Goal: Task Accomplishment & Management: Manage account settings

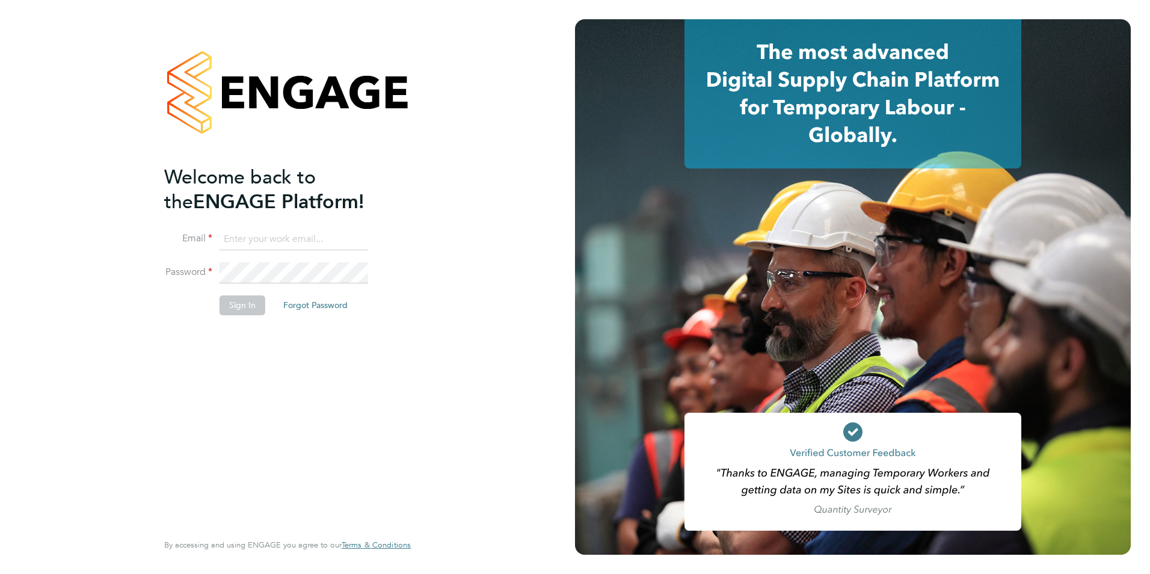
type input "wates@alliance-msp.co.uk"
click at [237, 301] on button "Sign In" at bounding box center [242, 304] width 46 height 19
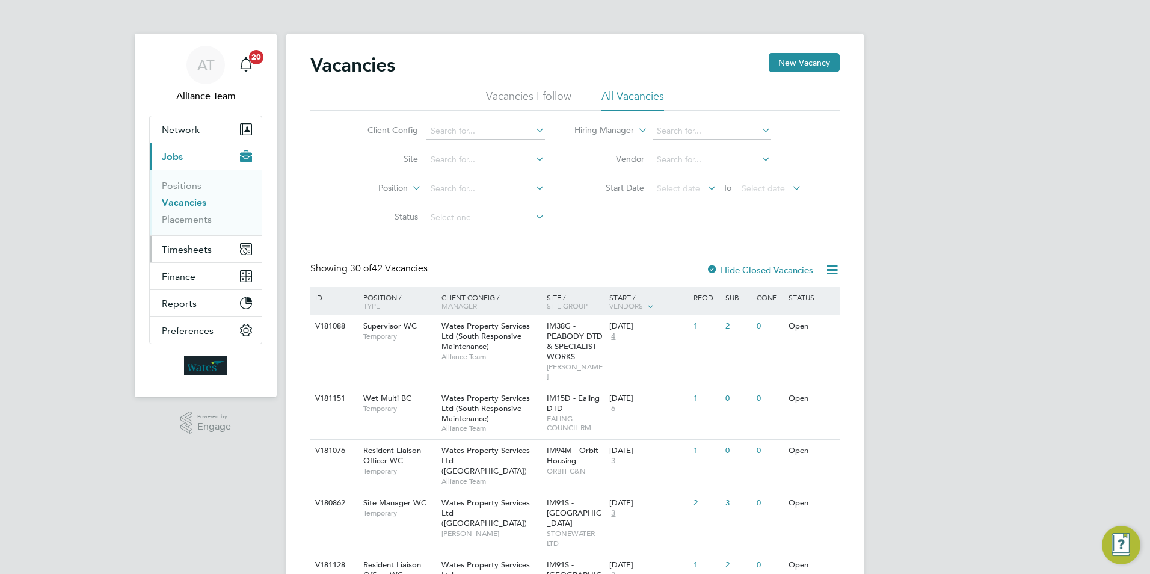
click at [191, 246] on span "Timesheets" at bounding box center [187, 249] width 50 height 11
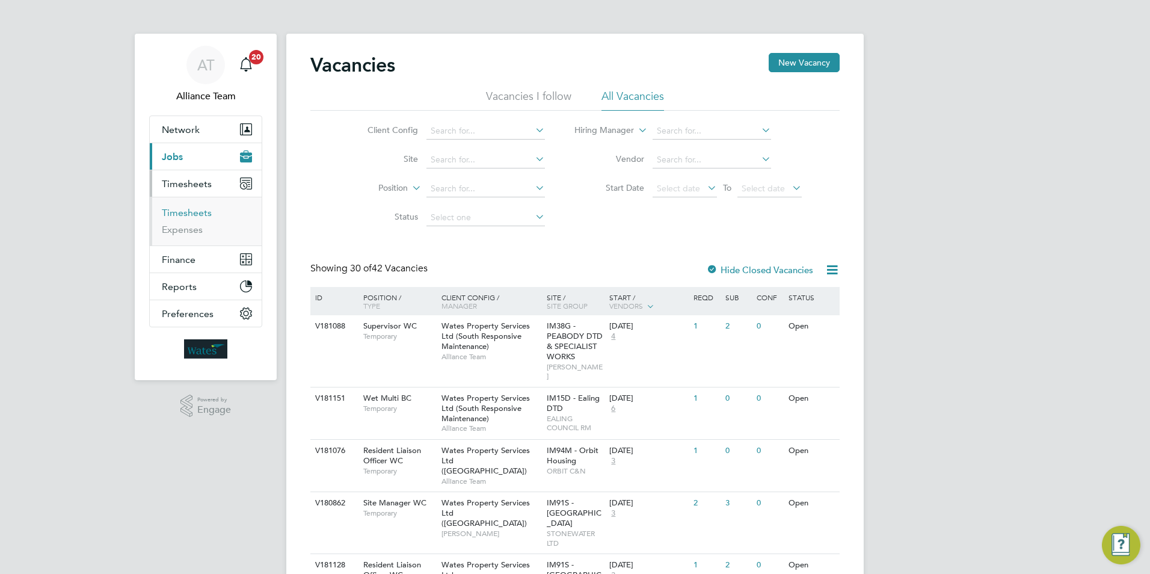
click at [183, 216] on link "Timesheets" at bounding box center [187, 212] width 50 height 11
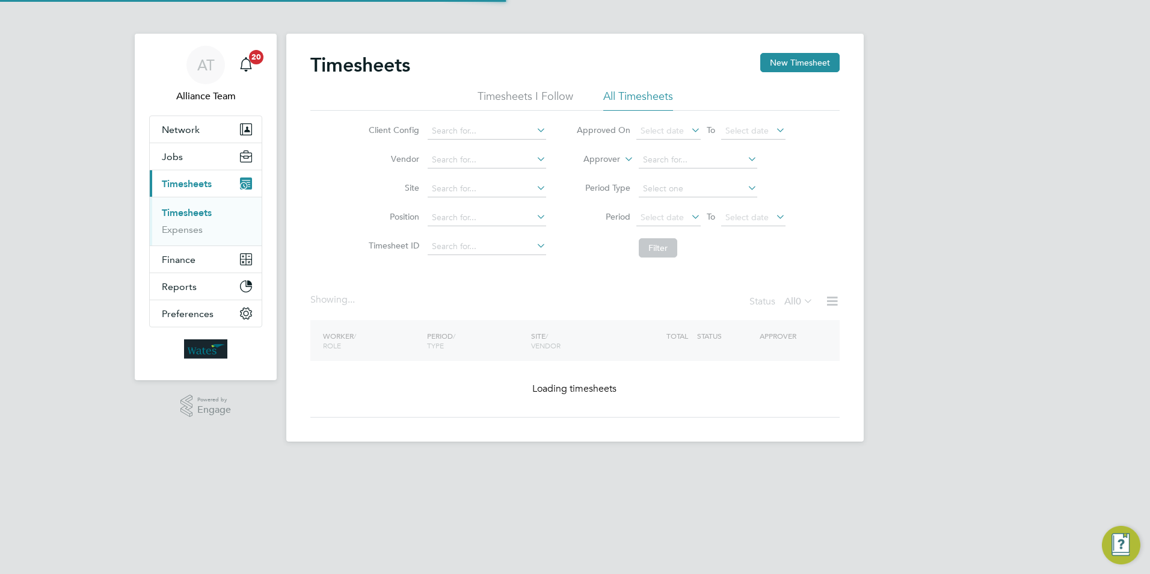
click at [590, 161] on label "Approver" at bounding box center [593, 159] width 54 height 12
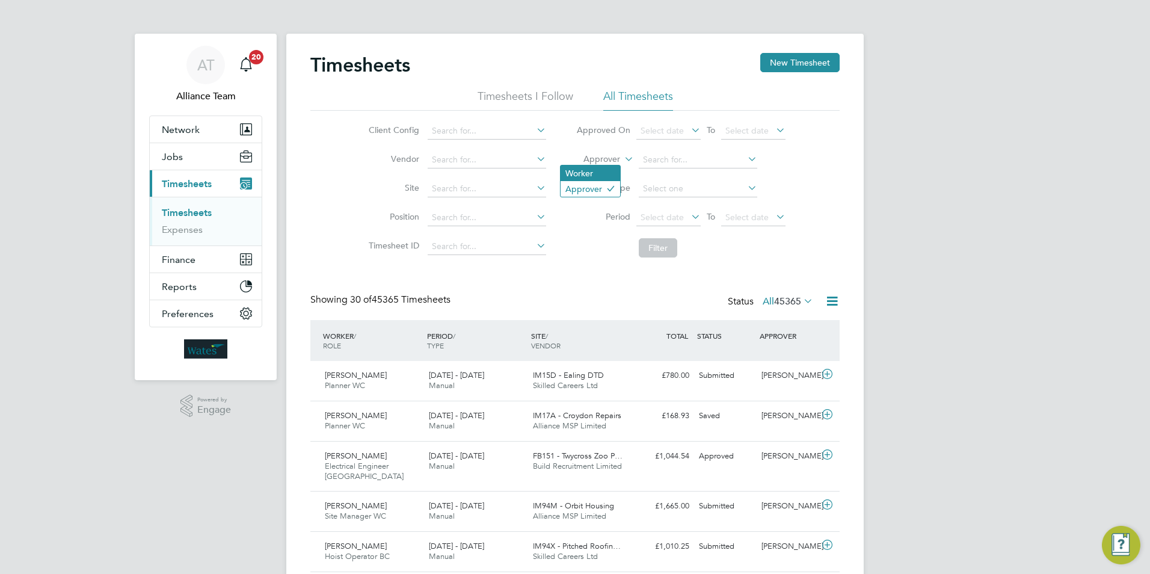
click at [589, 174] on li "Worker" at bounding box center [590, 173] width 60 height 16
click at [658, 161] on input at bounding box center [698, 160] width 118 height 17
click at [662, 185] on li "Michael Pa rsons" at bounding box center [711, 193] width 149 height 16
type input "[PERSON_NAME]"
click at [661, 242] on button "Filter" at bounding box center [658, 247] width 38 height 19
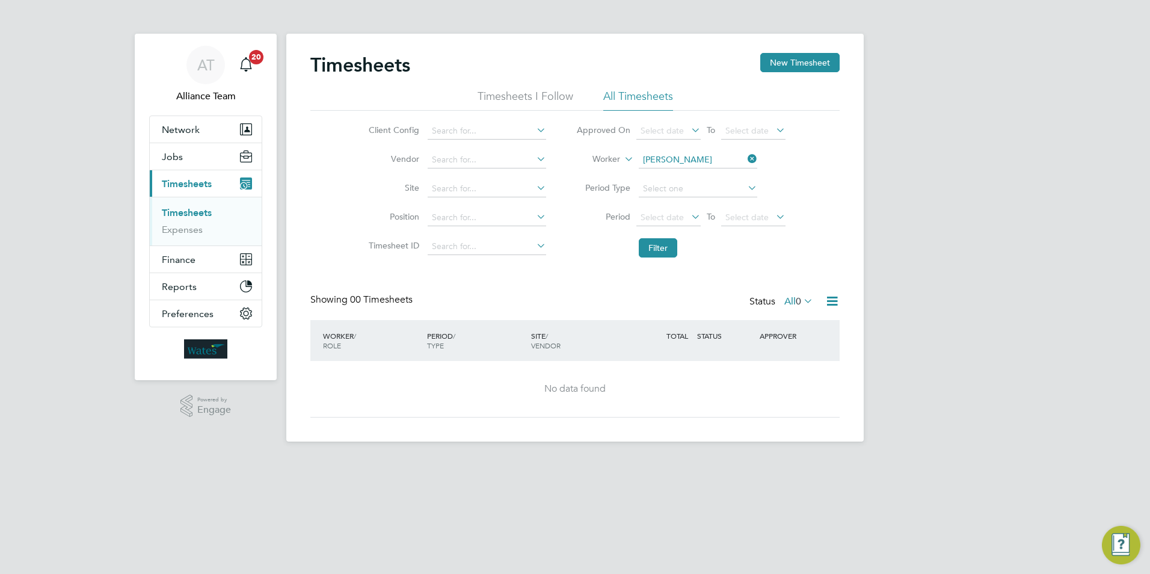
click at [801, 299] on icon at bounding box center [801, 300] width 0 height 17
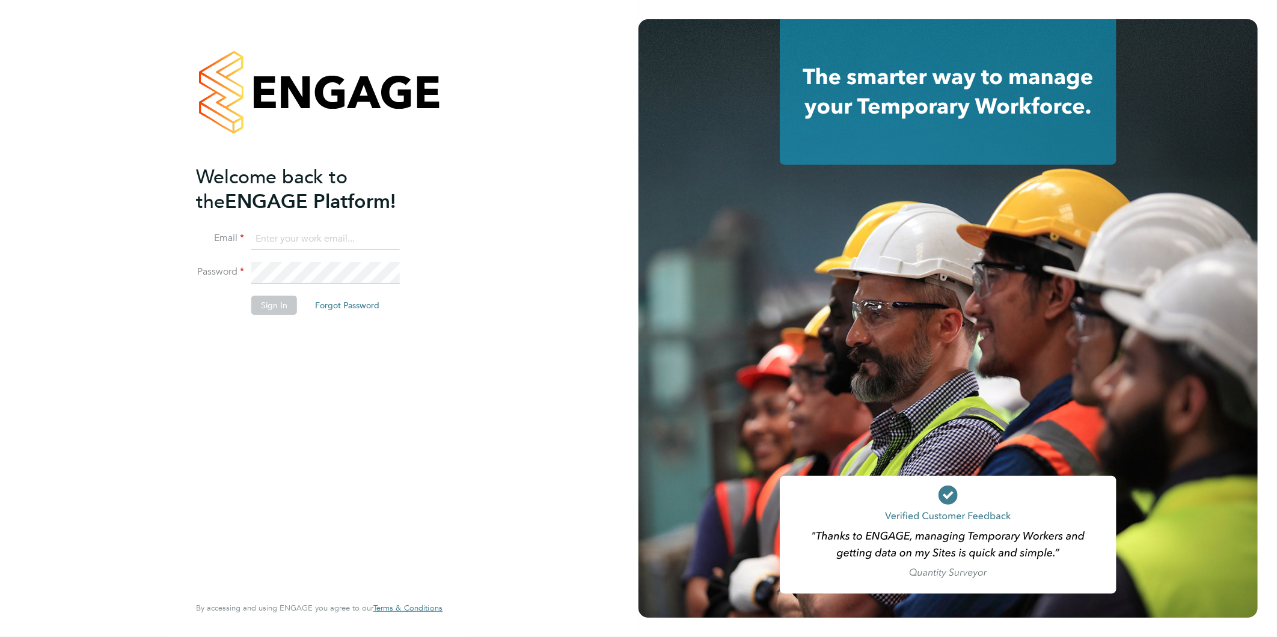
type input "[EMAIL_ADDRESS][DOMAIN_NAME]"
click at [266, 299] on button "Sign In" at bounding box center [274, 305] width 46 height 19
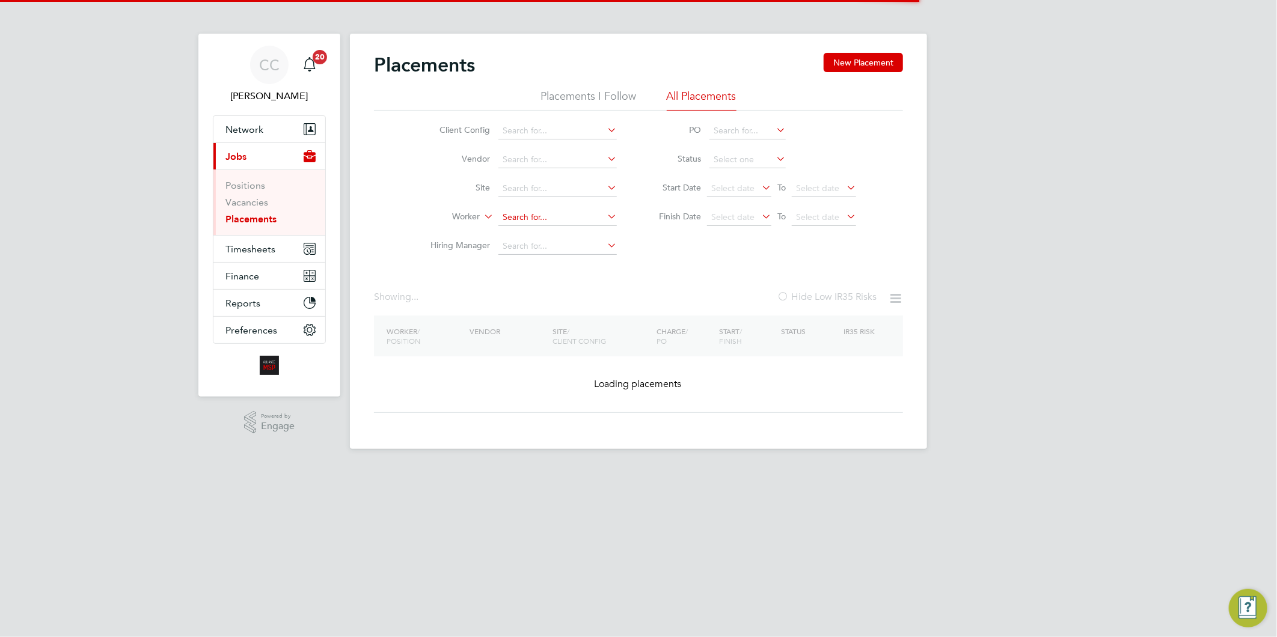
click at [539, 218] on input at bounding box center [558, 217] width 118 height 17
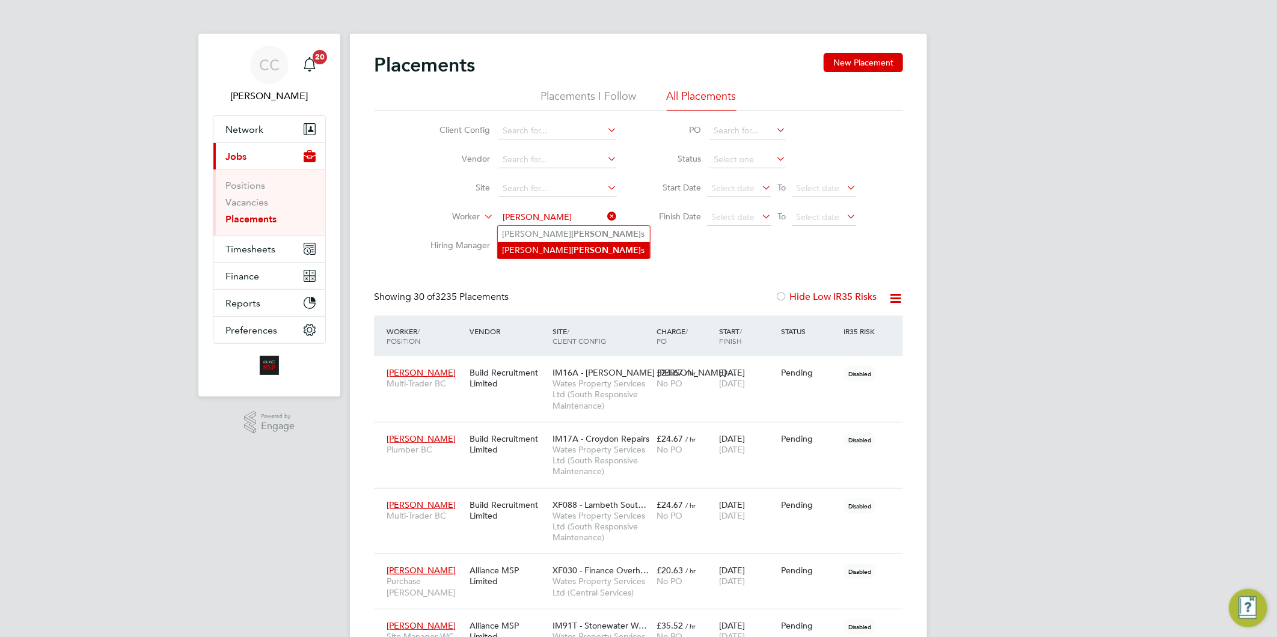
click at [518, 249] on li "Michael Parson s" at bounding box center [574, 250] width 152 height 16
type input "[PERSON_NAME]"
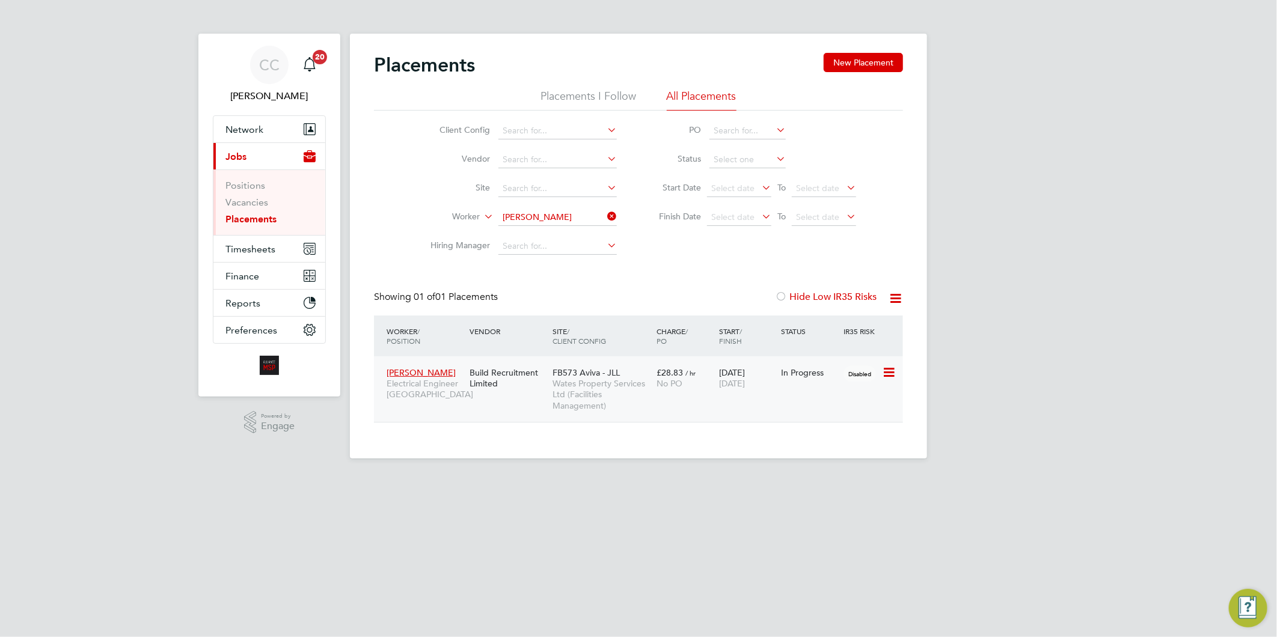
click at [576, 391] on span "Wates Property Services Ltd (Facilities Management)" at bounding box center [602, 394] width 98 height 33
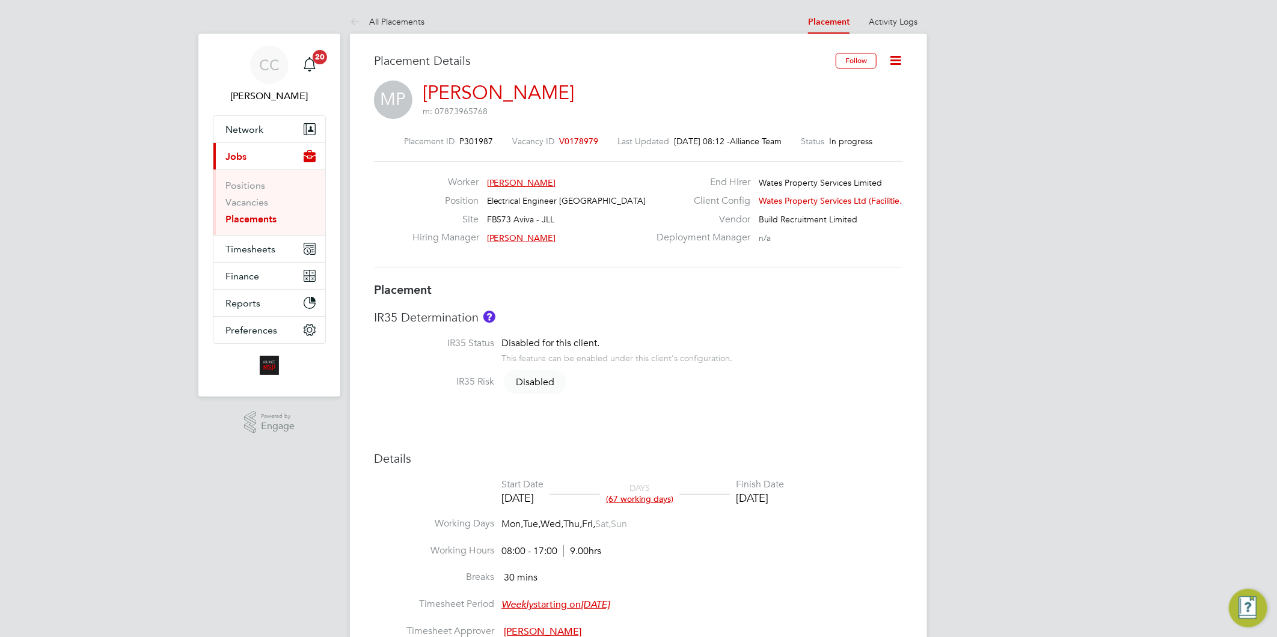
click at [897, 61] on icon at bounding box center [895, 60] width 15 height 15
click at [896, 61] on icon at bounding box center [895, 60] width 15 height 15
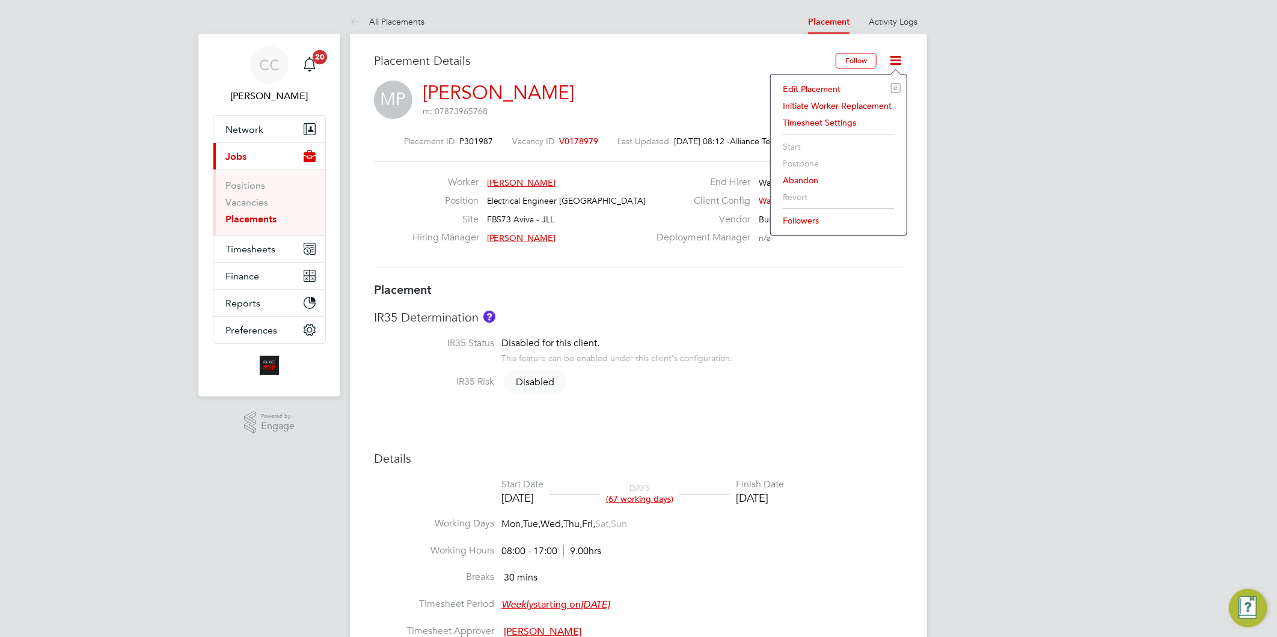
click at [796, 87] on li "Edit Placement e" at bounding box center [839, 89] width 124 height 17
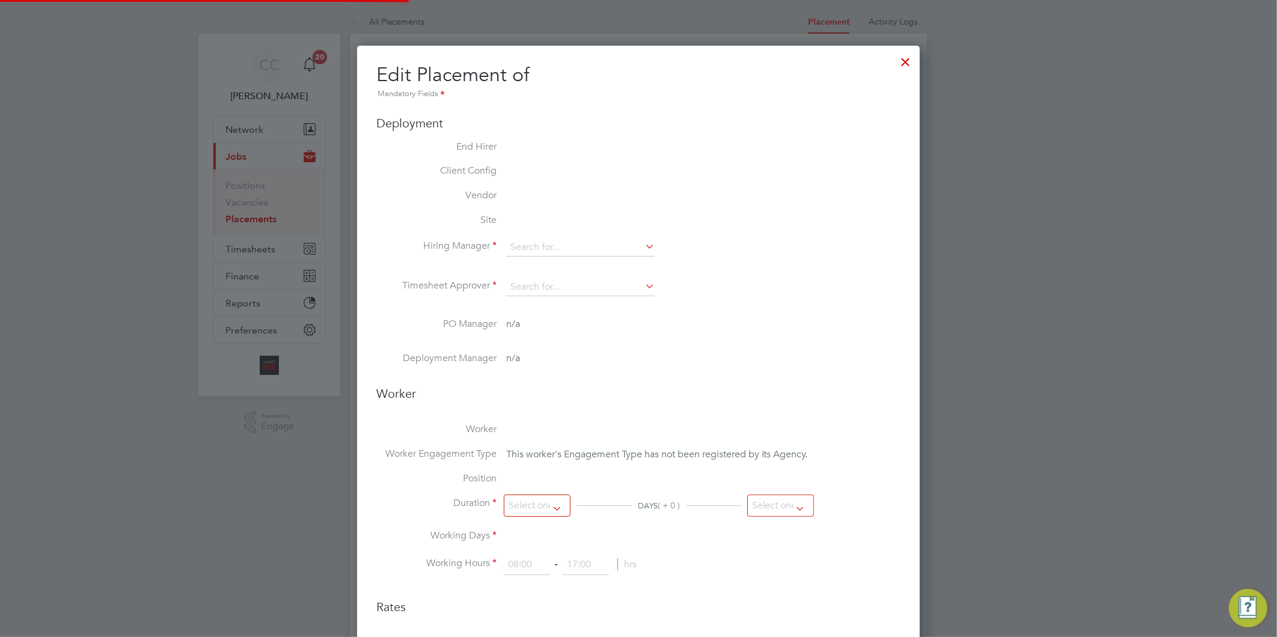
type input "Svetlin Grigorov"
type input "03 Sep 2025"
type input "04 Dec 2025"
type input "08:00"
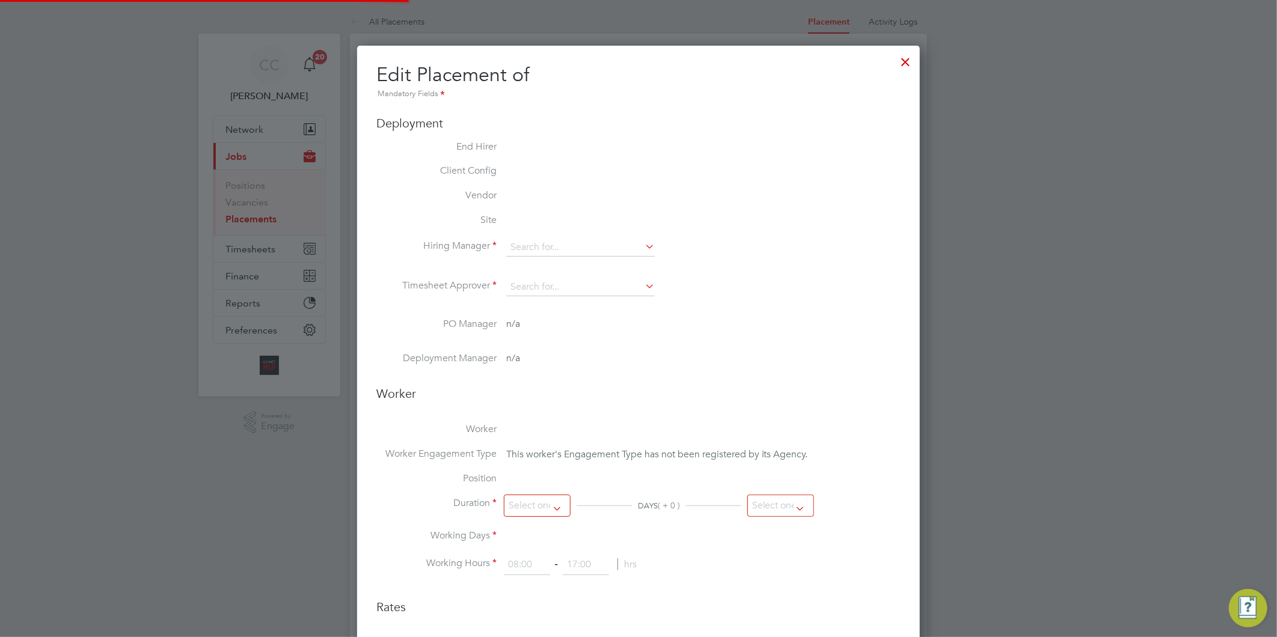
type input "17:00"
type input "08184"
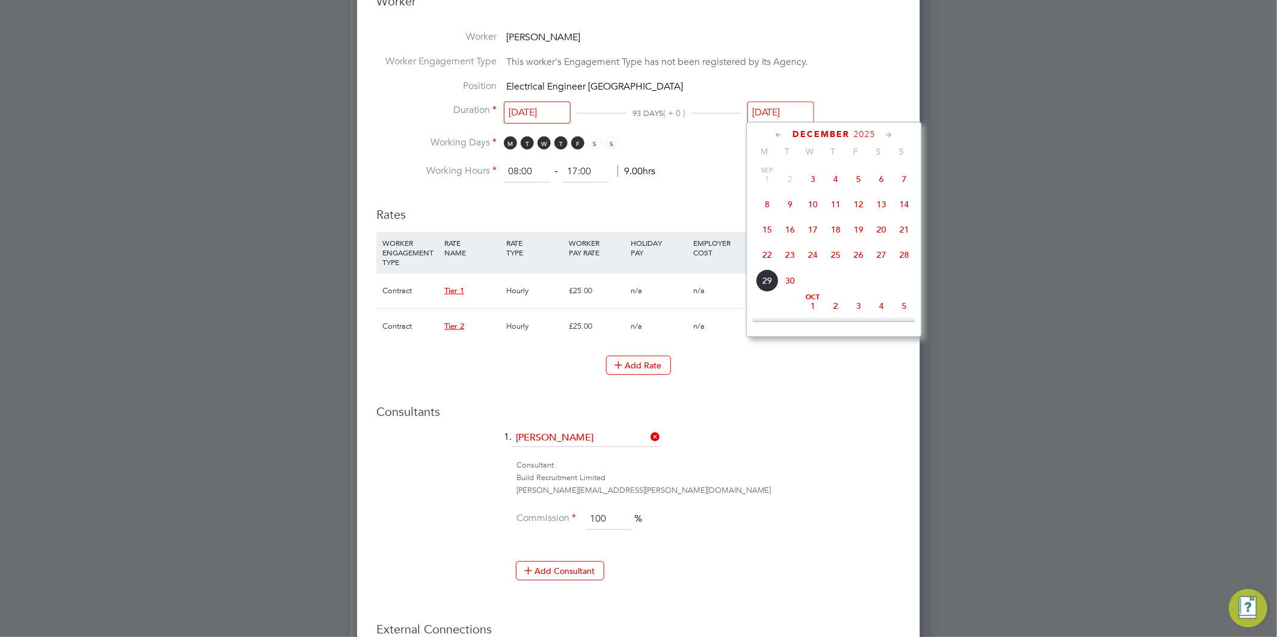
click at [794, 115] on input "04 Dec 2025" at bounding box center [780, 113] width 67 height 22
click at [811, 174] on span "3" at bounding box center [813, 178] width 23 height 23
type input "03 Sep 2025"
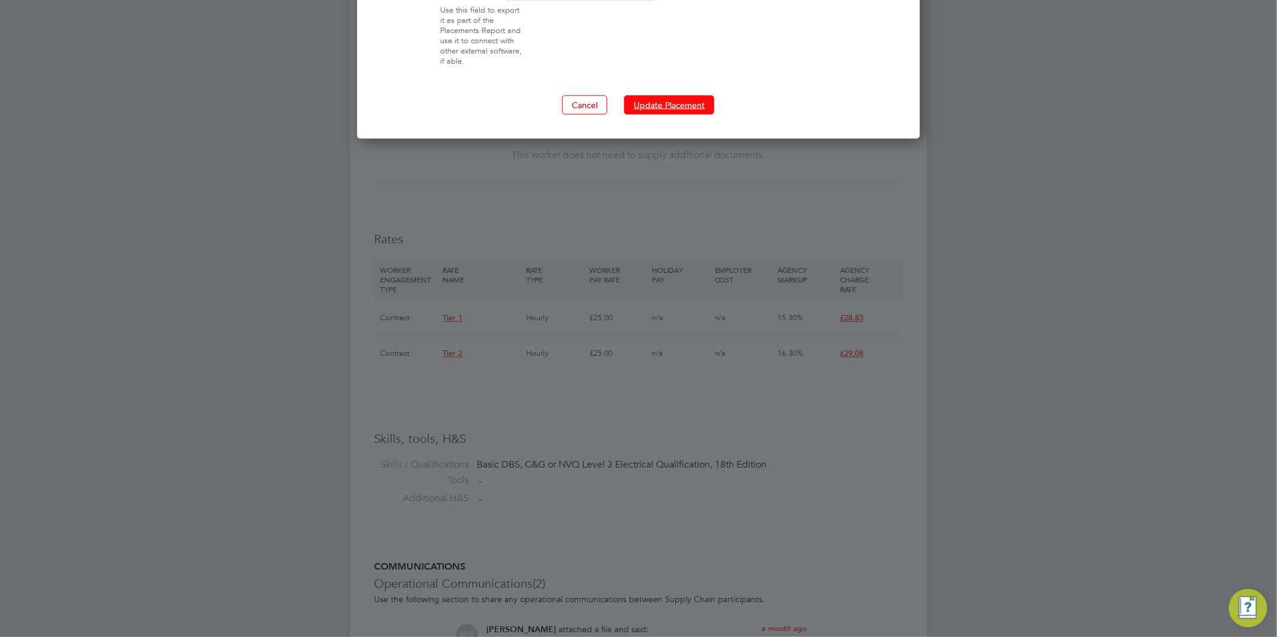
click at [687, 107] on button "Update Placement" at bounding box center [669, 105] width 90 height 19
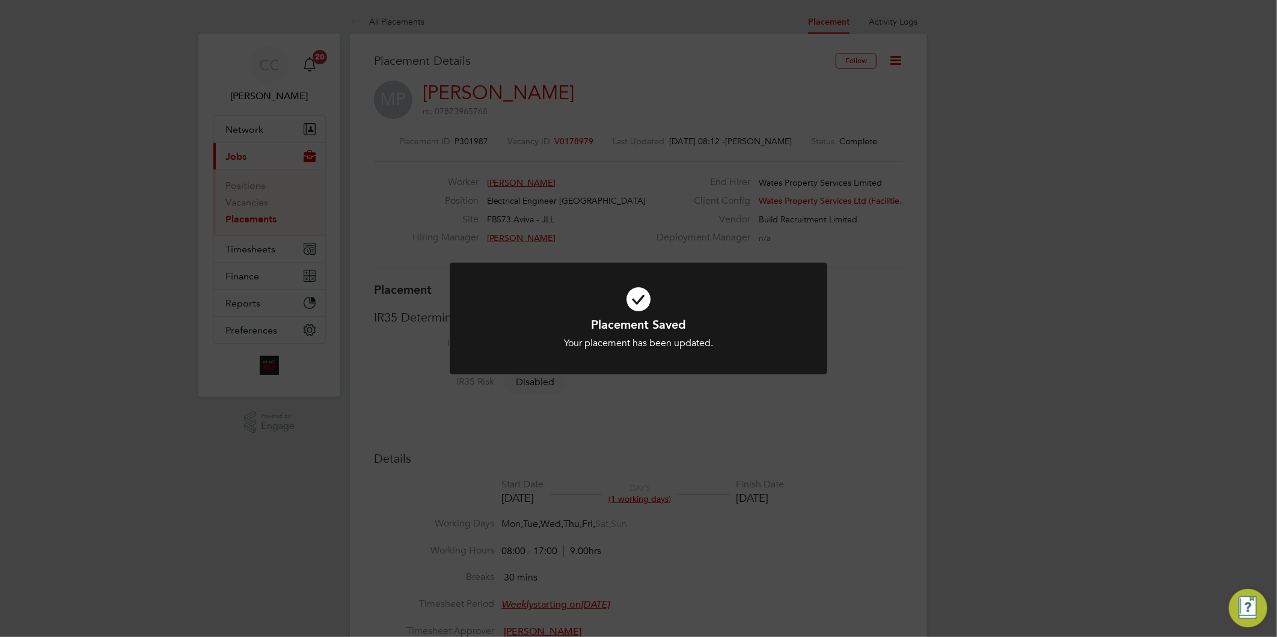
click at [964, 304] on div "Placement Saved Your placement has been updated. Cancel Okay" at bounding box center [638, 318] width 1277 height 637
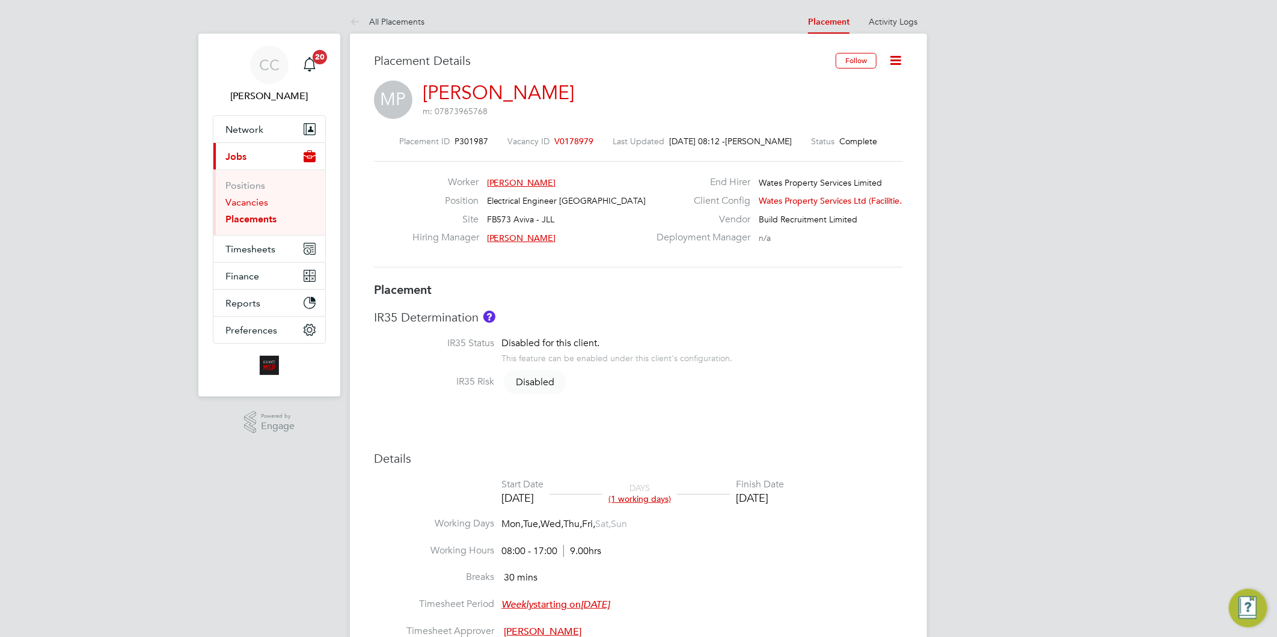
click at [253, 206] on link "Vacancies" at bounding box center [247, 202] width 43 height 11
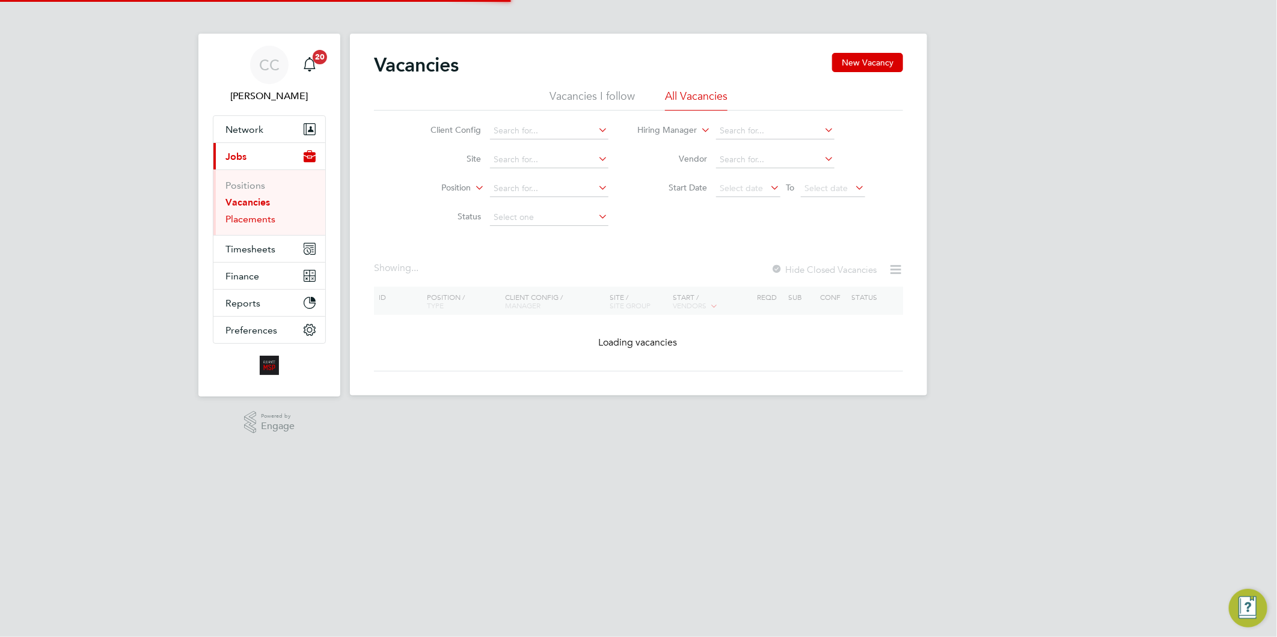
click at [254, 221] on link "Placements" at bounding box center [251, 218] width 50 height 11
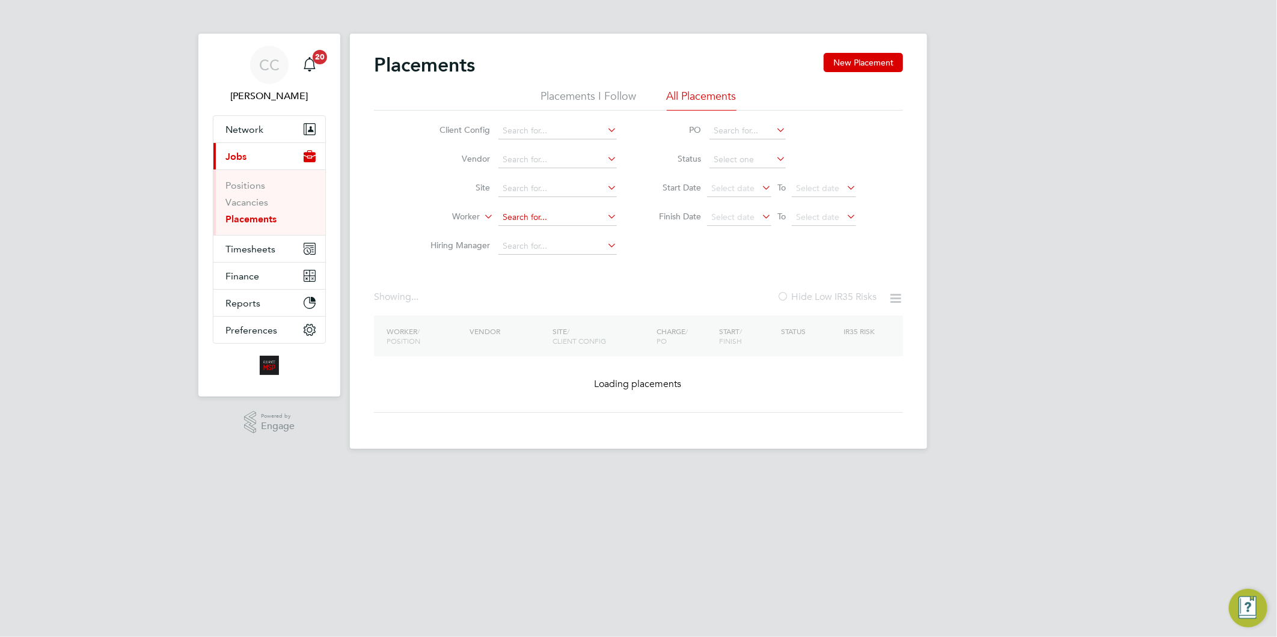
click at [521, 221] on input at bounding box center [558, 217] width 118 height 17
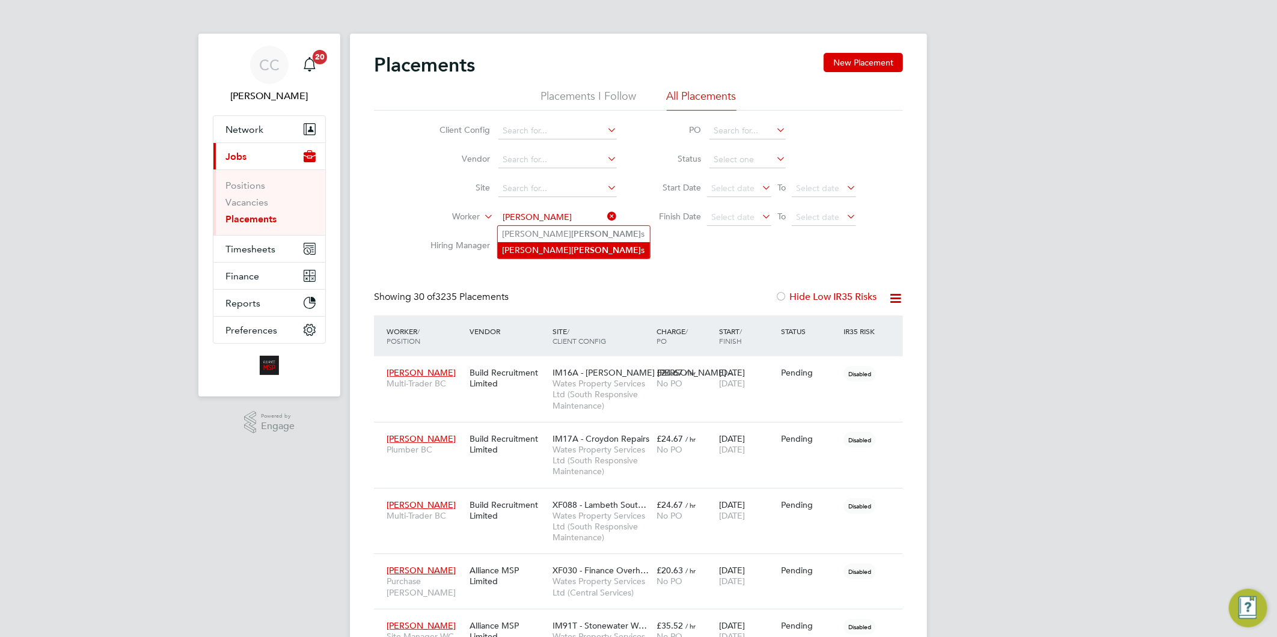
click at [572, 248] on b "Parson" at bounding box center [607, 250] width 70 height 10
type input "Michael Parsons"
